Goal: Task Accomplishment & Management: Manage account settings

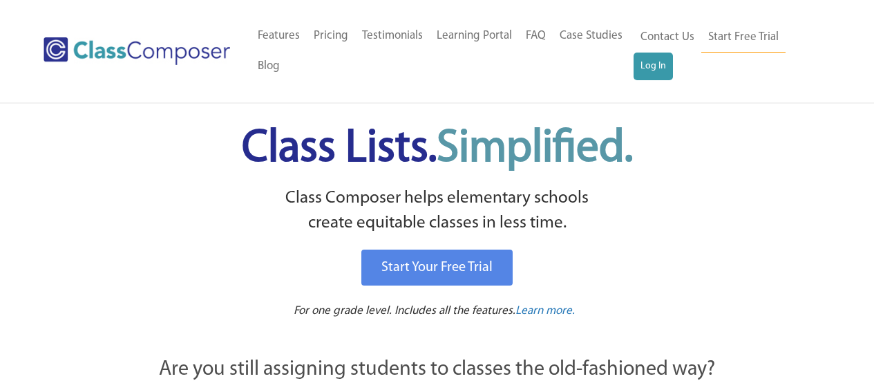
click at [115, 151] on h1 "Class Lists. Simplified." at bounding box center [437, 148] width 681 height 63
click at [657, 60] on link "Log In" at bounding box center [653, 67] width 39 height 28
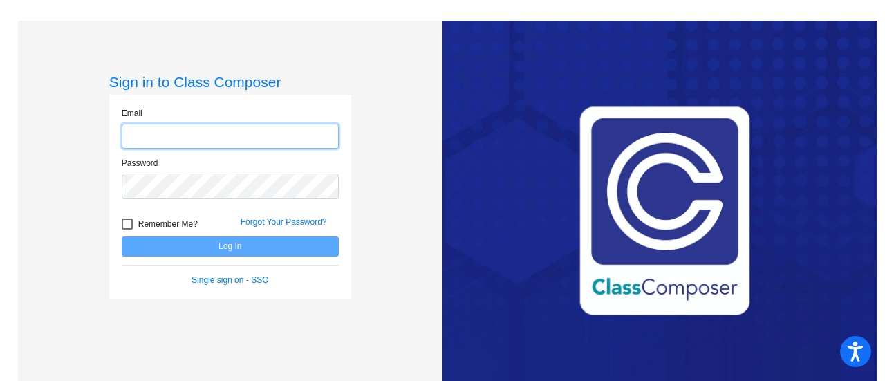
type input "[PERSON_NAME][EMAIL_ADDRESS][PERSON_NAME][DOMAIN_NAME]"
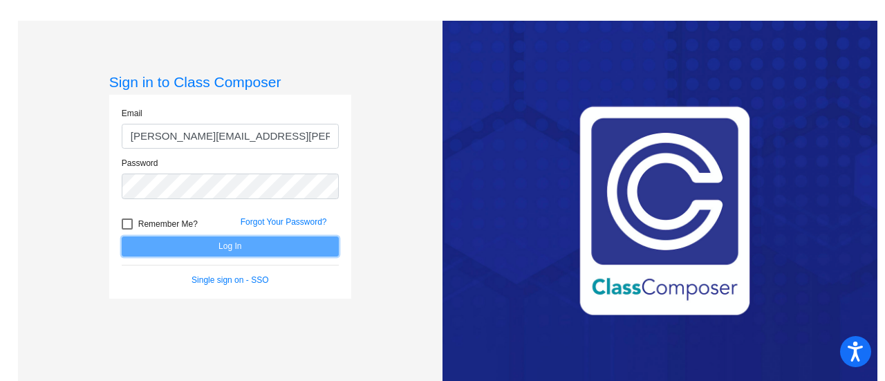
click at [213, 243] on button "Log In" at bounding box center [230, 246] width 217 height 20
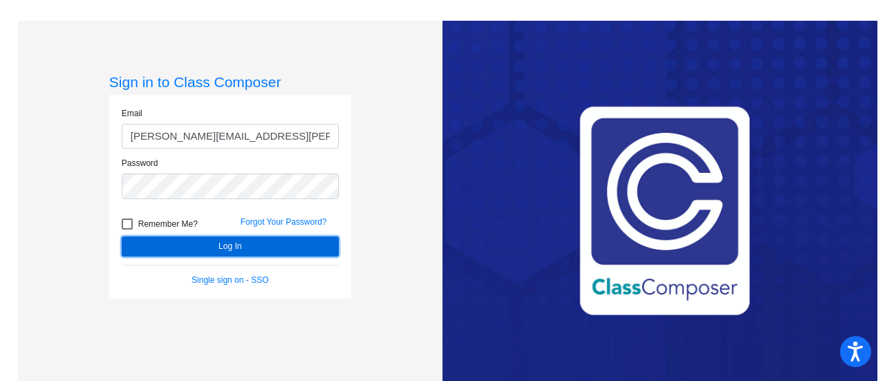
click at [203, 245] on button "Log In" at bounding box center [230, 246] width 217 height 20
